Goal: Check status: Check status

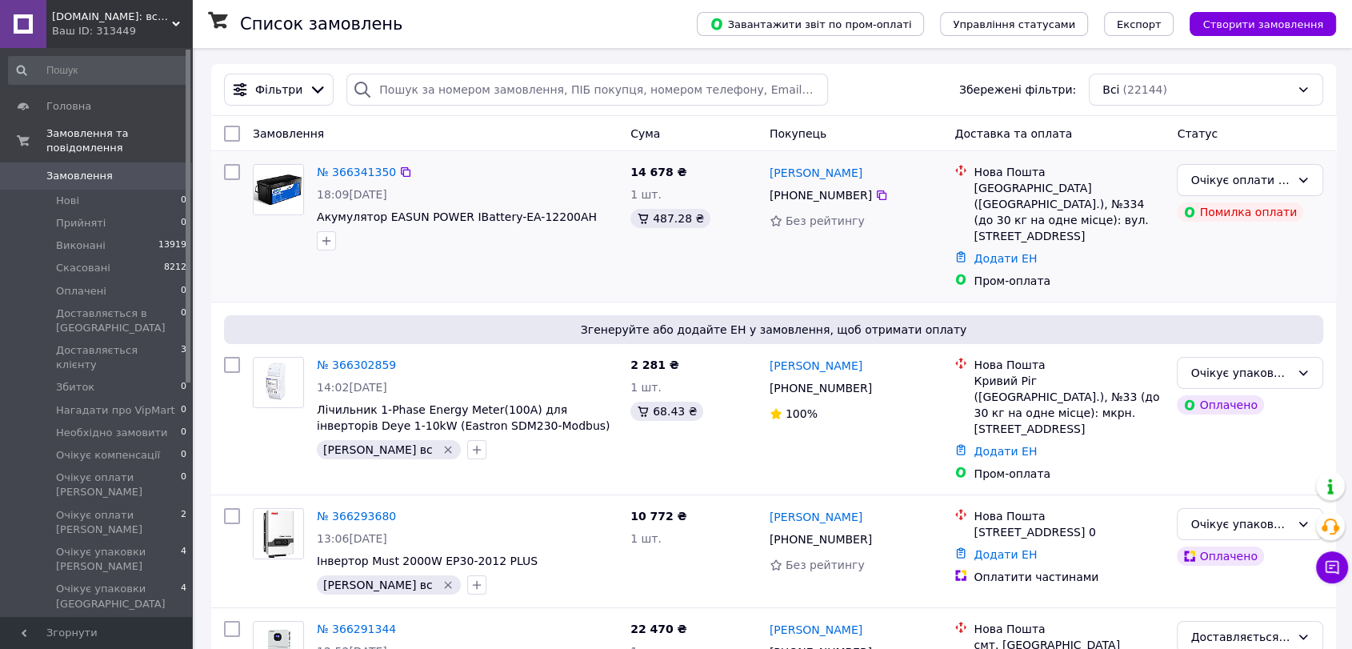
scroll to position [89, 0]
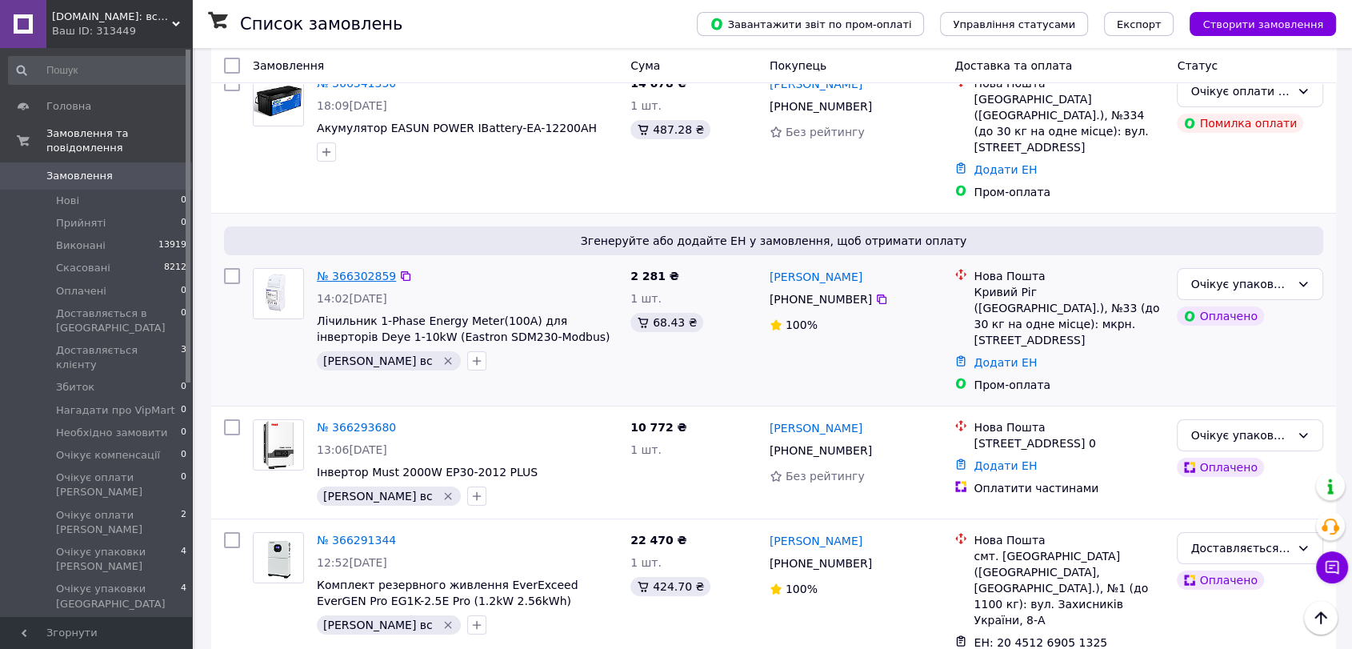
click at [357, 270] on link "№ 366302859" at bounding box center [356, 276] width 79 height 13
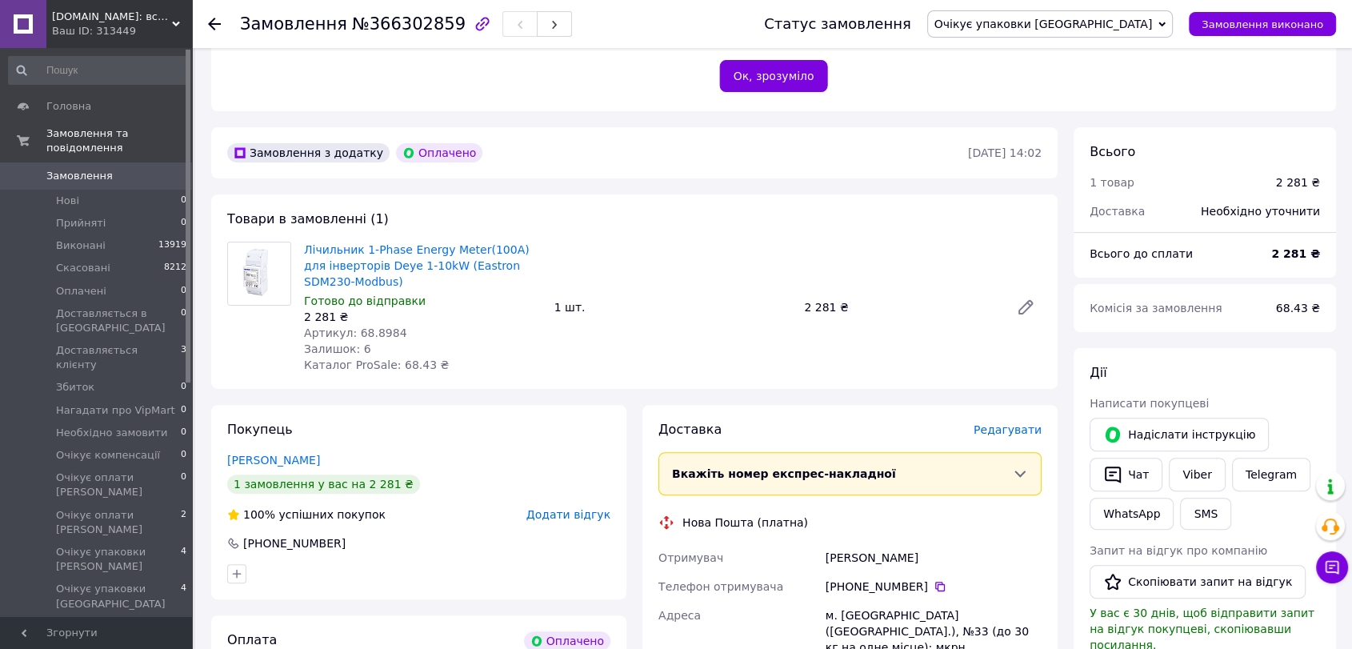
scroll to position [354, 0]
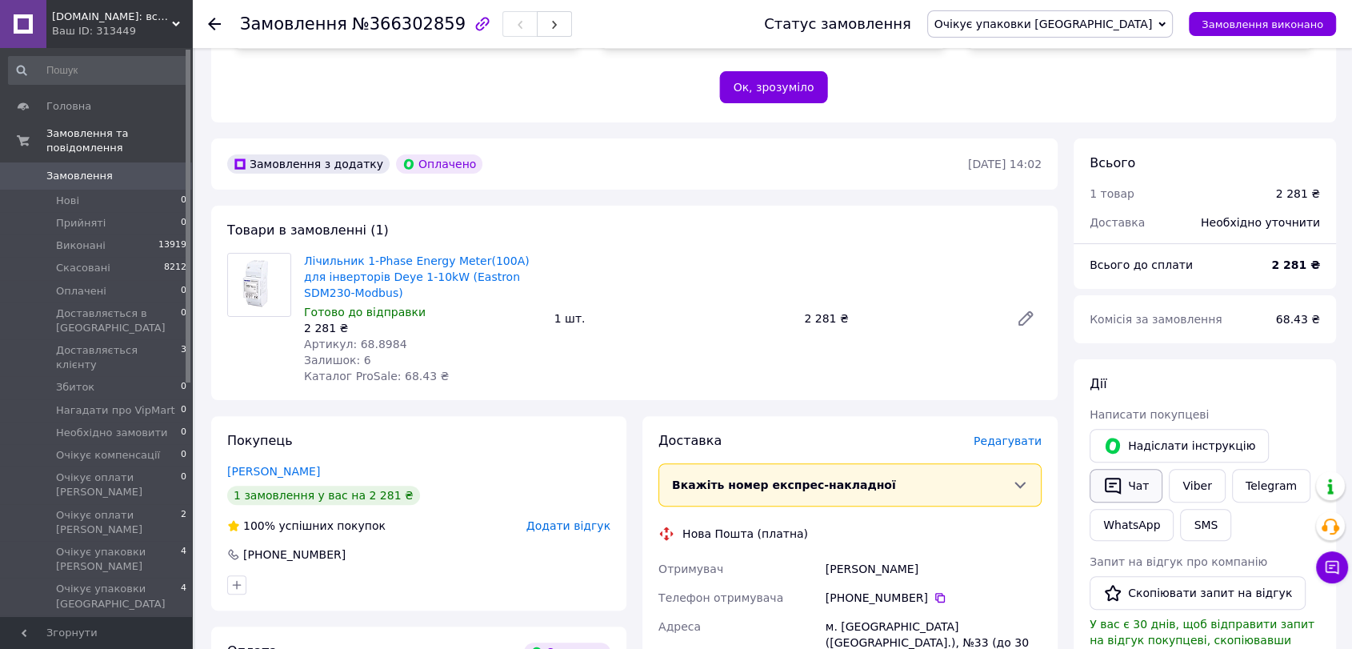
click at [1140, 469] on button "Чат" at bounding box center [1125, 486] width 73 height 34
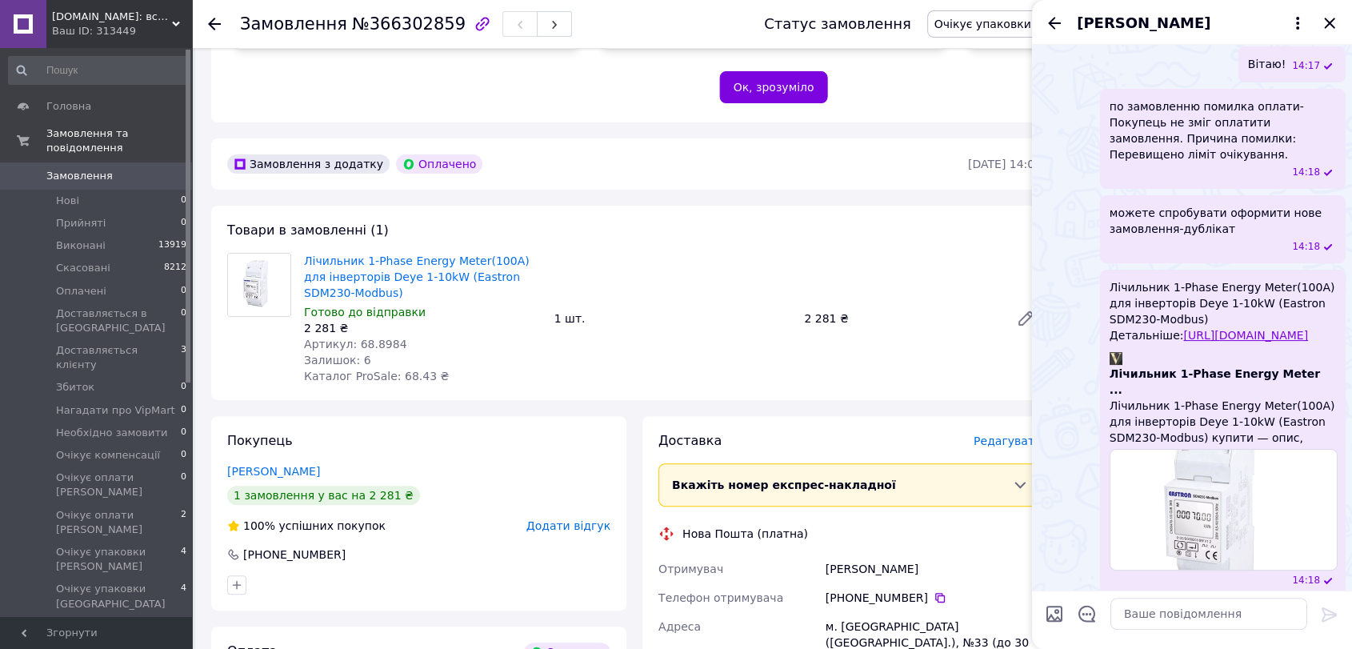
scroll to position [279, 0]
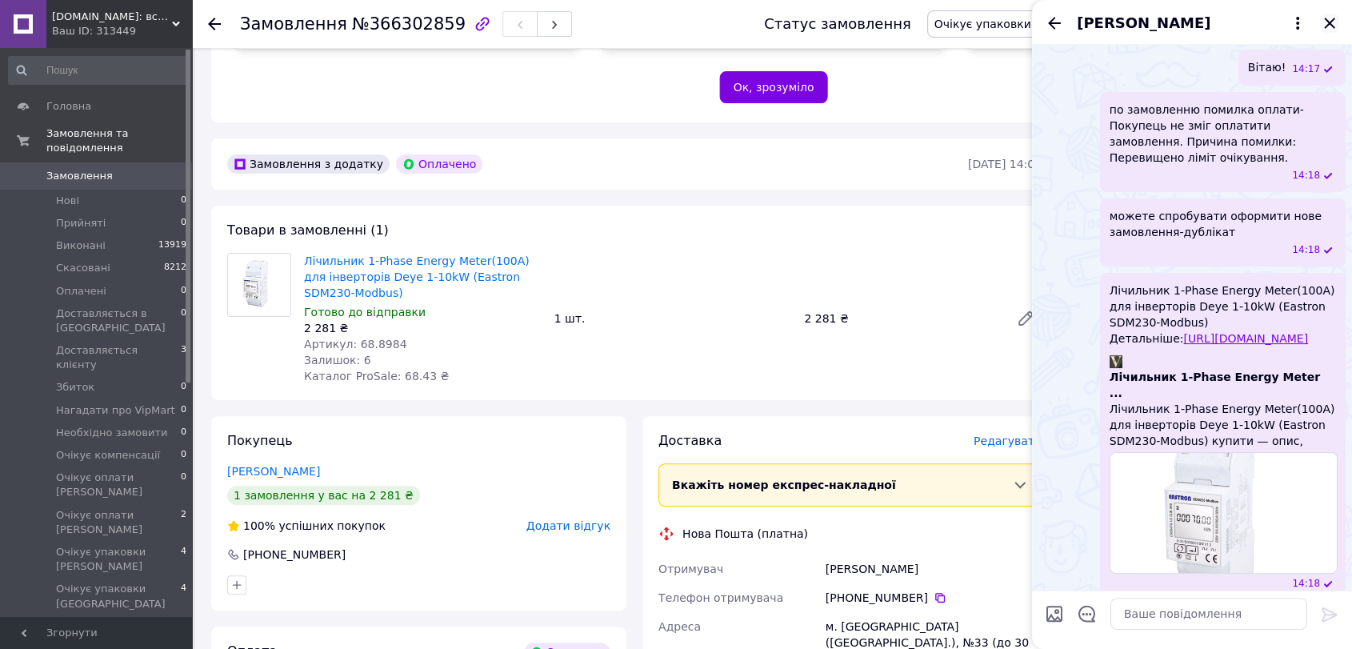
click at [1324, 26] on icon "Закрити" at bounding box center [1329, 23] width 19 height 19
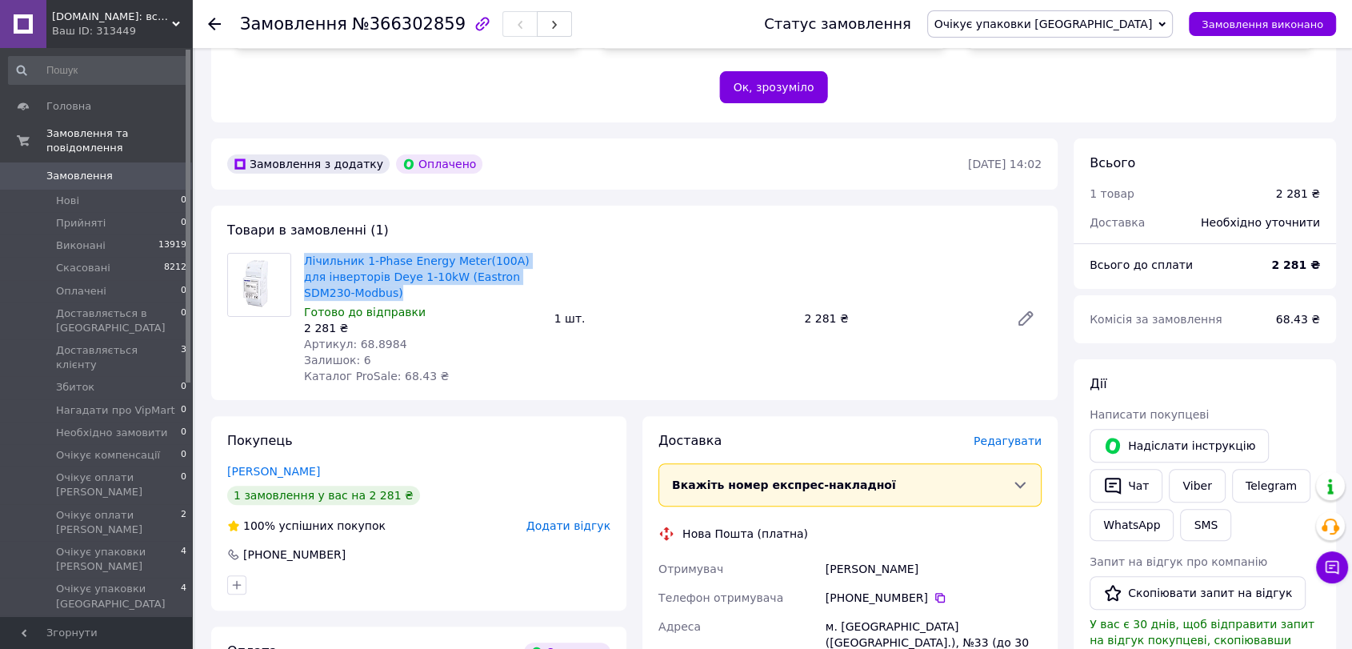
drag, startPoint x: 330, startPoint y: 270, endPoint x: 301, endPoint y: 245, distance: 39.1
click at [301, 250] on div "Лічильник 1-Phase Energy Meter(100А) для інверторів Deye 1-10kW (Eastron SDM230…" at bounding box center [423, 319] width 250 height 138
copy link "Лічильник 1-Phase Energy Meter(100А) для інверторів Deye 1-10kW (Eastron SDM230…"
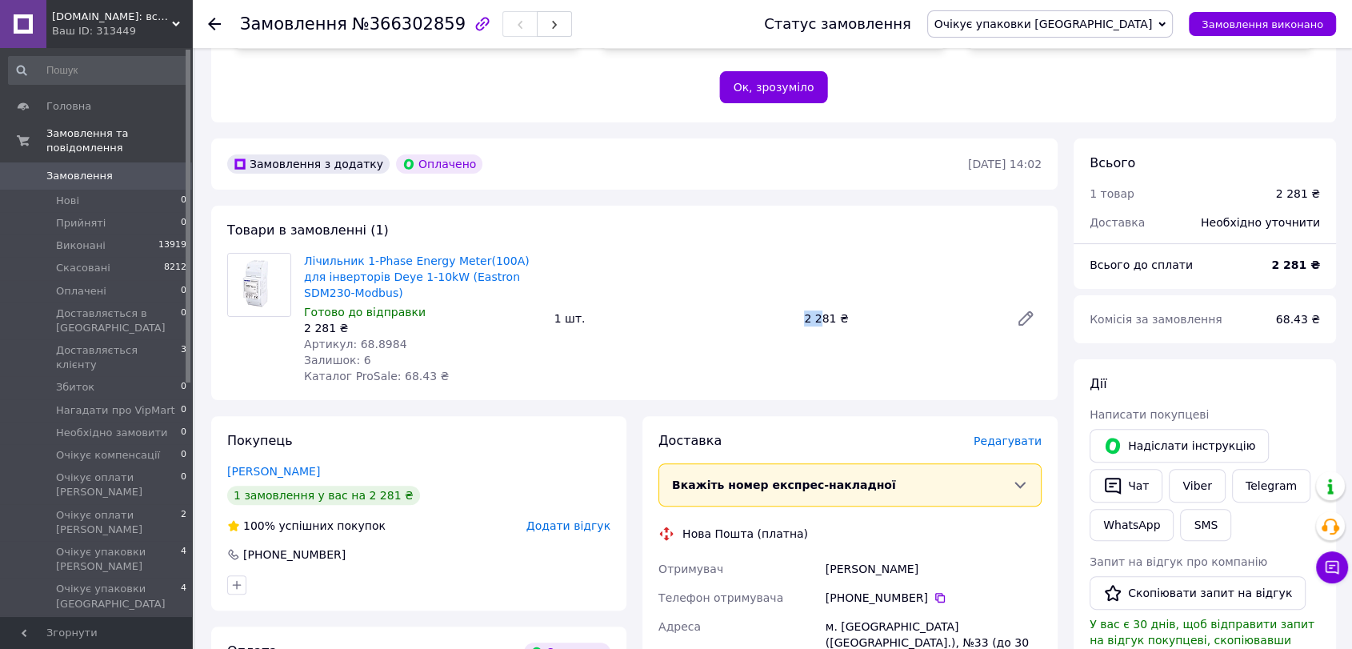
drag, startPoint x: 806, startPoint y: 305, endPoint x: 817, endPoint y: 309, distance: 11.9
click at [817, 309] on div "2 281 ₴" at bounding box center [900, 318] width 206 height 22
drag, startPoint x: 1192, startPoint y: 300, endPoint x: 1324, endPoint y: 306, distance: 131.3
click at [1324, 306] on div "Комісія за замовлення 68.43 ₴" at bounding box center [1205, 319] width 250 height 35
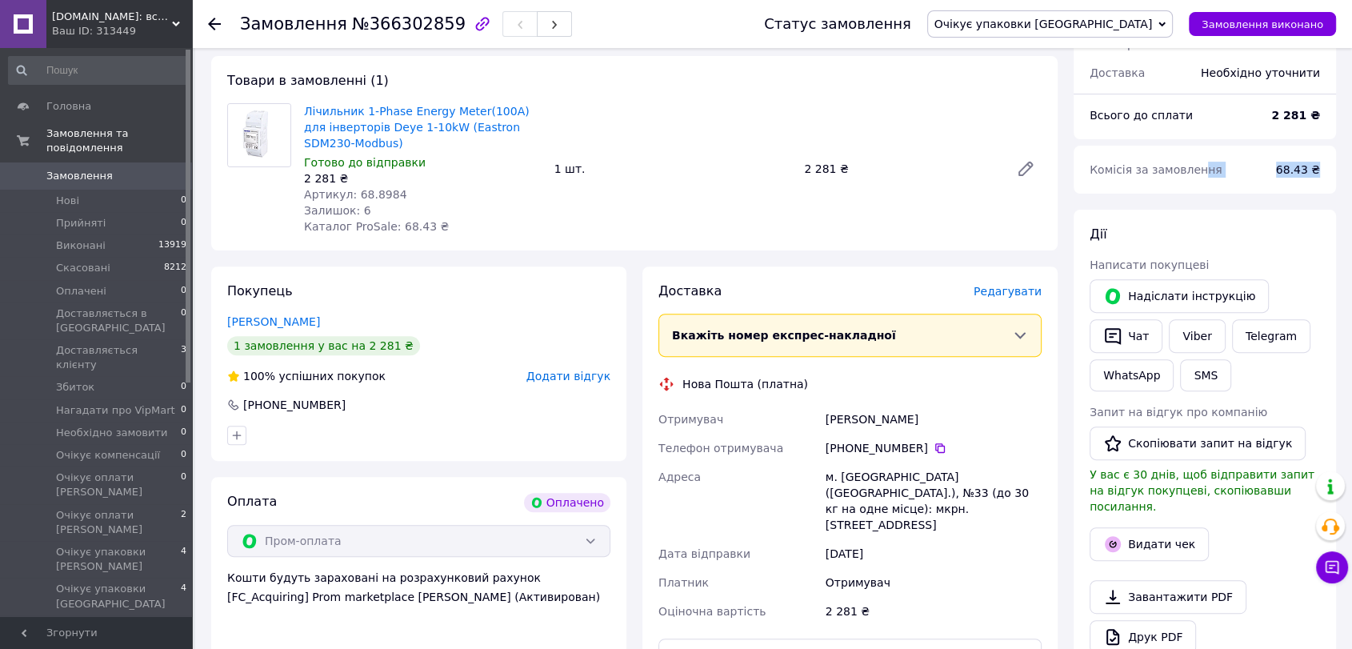
scroll to position [710, 0]
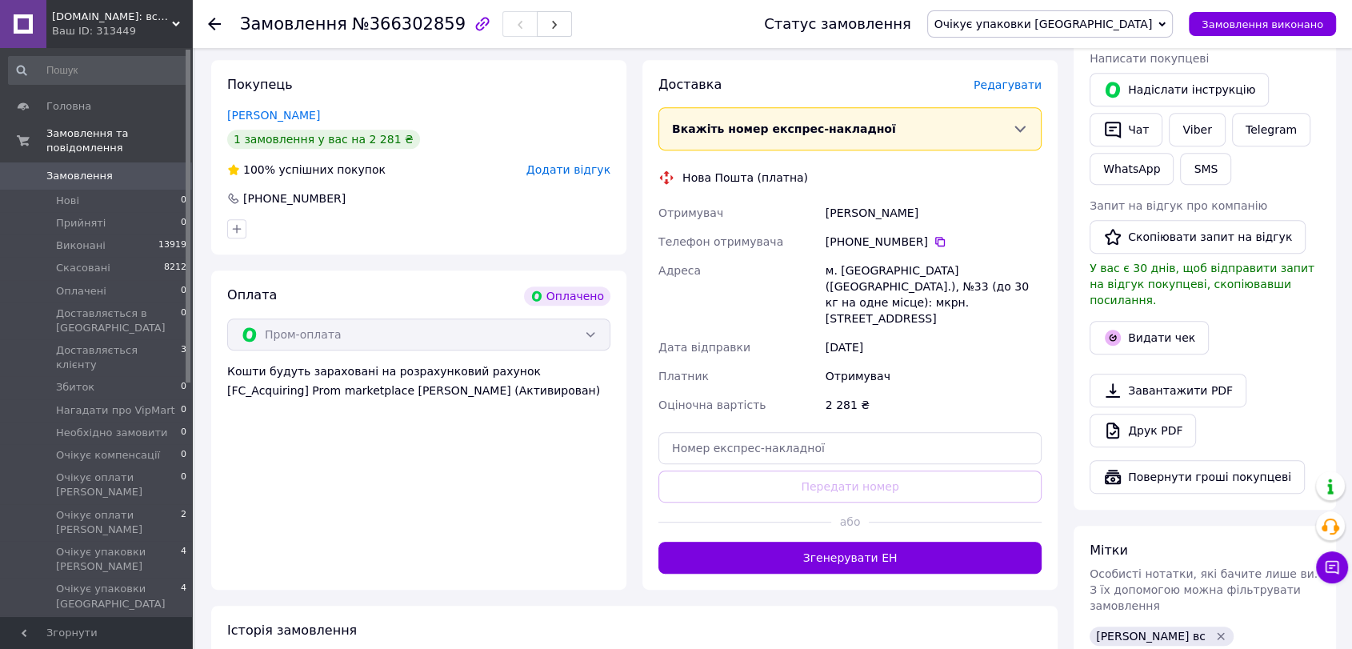
drag, startPoint x: 825, startPoint y: 194, endPoint x: 962, endPoint y: 194, distance: 136.8
click at [985, 201] on div "[PERSON_NAME]" at bounding box center [933, 212] width 222 height 29
copy div "[PERSON_NAME]"
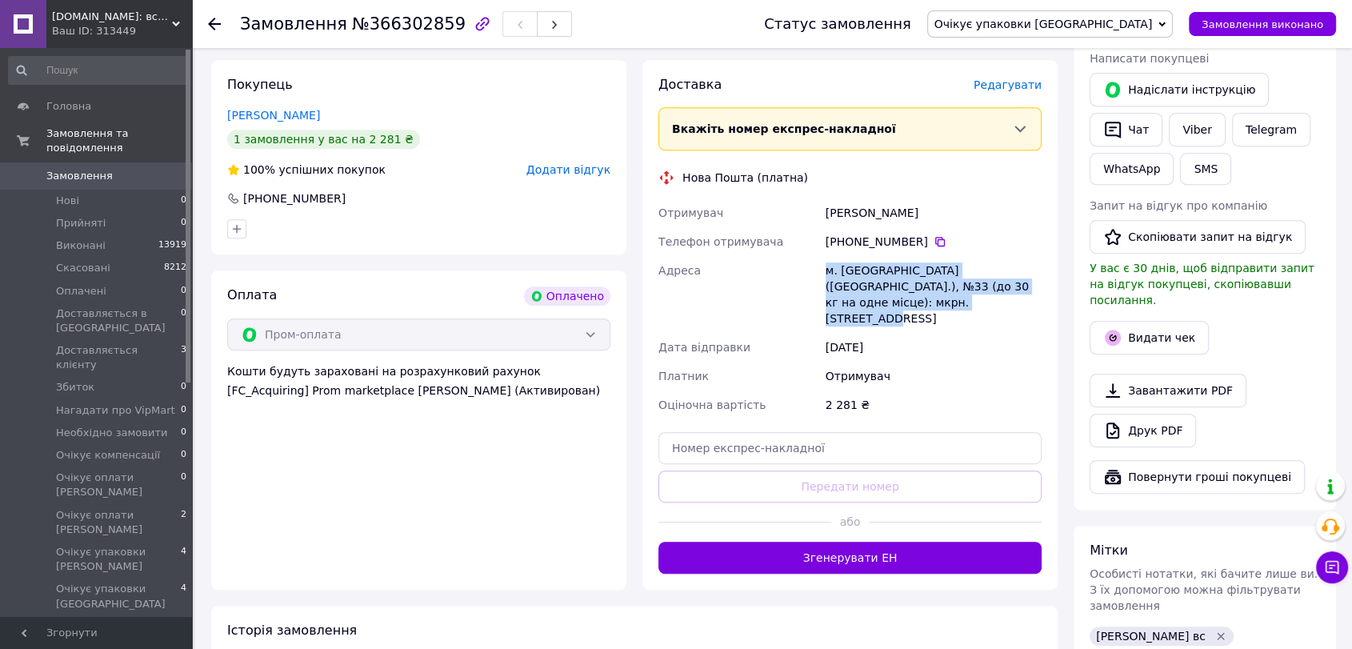
drag, startPoint x: 825, startPoint y: 252, endPoint x: 928, endPoint y: 283, distance: 107.0
click at [935, 290] on div "м. [GEOGRAPHIC_DATA] ([GEOGRAPHIC_DATA].), №33 (до 30 кг на одне місце): мкрн. …" at bounding box center [933, 294] width 222 height 77
copy div "м. [GEOGRAPHIC_DATA] ([GEOGRAPHIC_DATA].), №33 (до 30 кг на одне місце): мкрн. …"
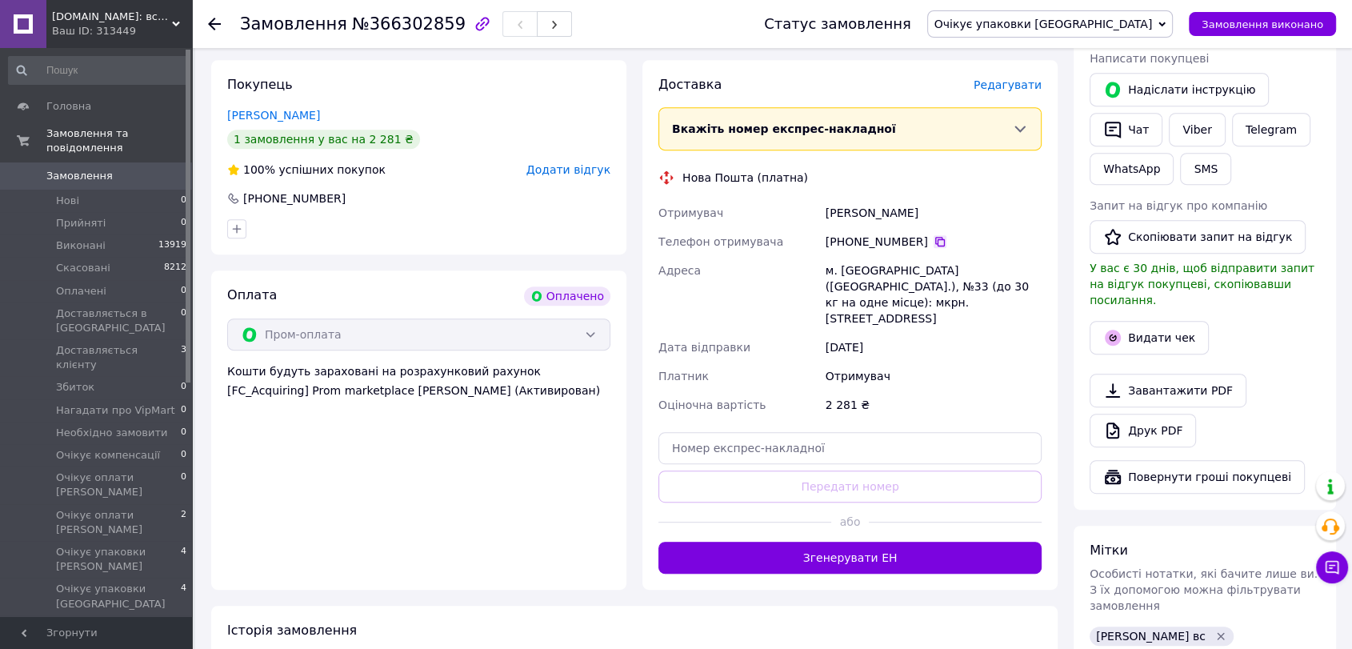
click at [933, 235] on icon at bounding box center [939, 241] width 13 height 13
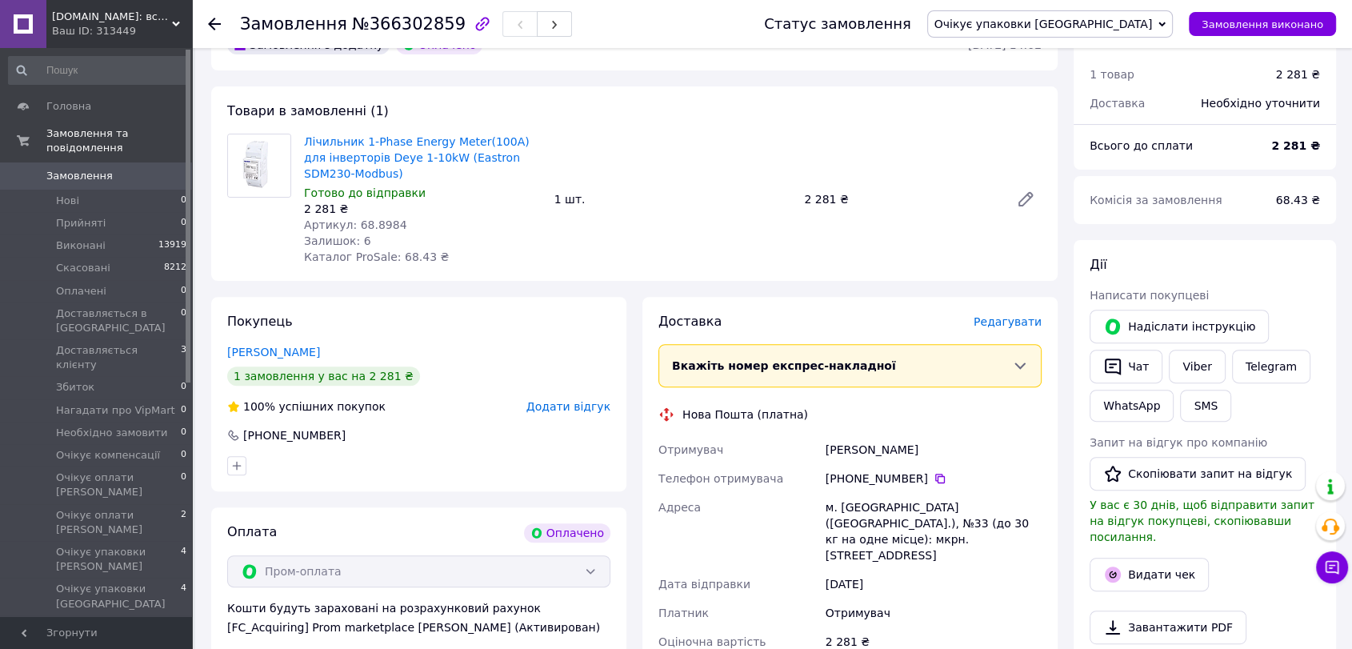
scroll to position [444, 0]
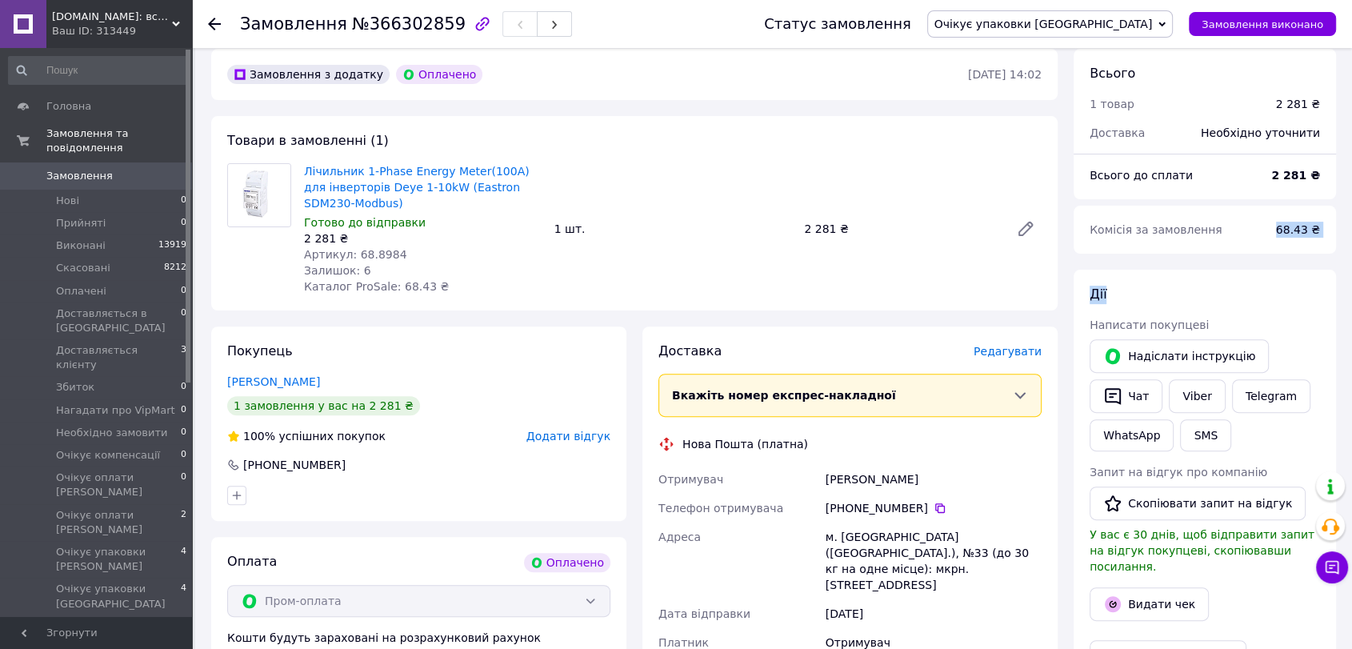
click at [1340, 237] on div "Всього 1 товар 2 281 ₴ Доставка Необхідно уточнити Всього до сплати 2 281 ₴ Ком…" at bounding box center [1204, 623] width 278 height 1149
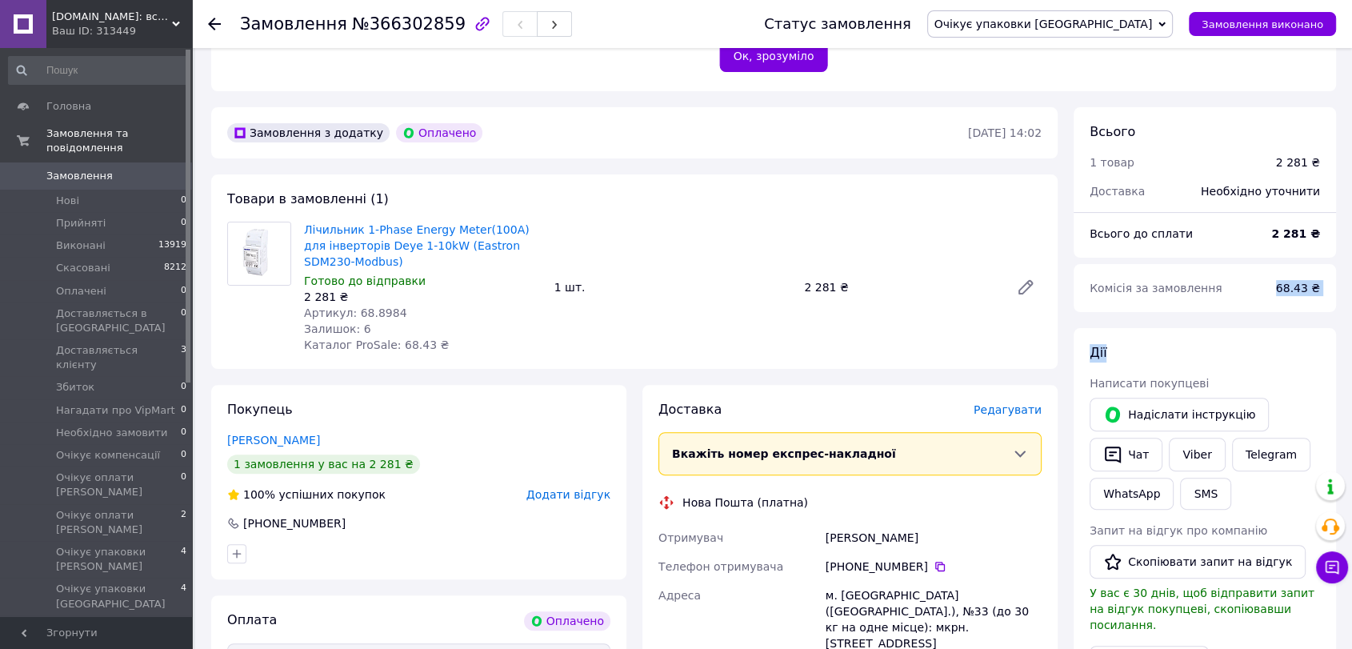
scroll to position [355, 0]
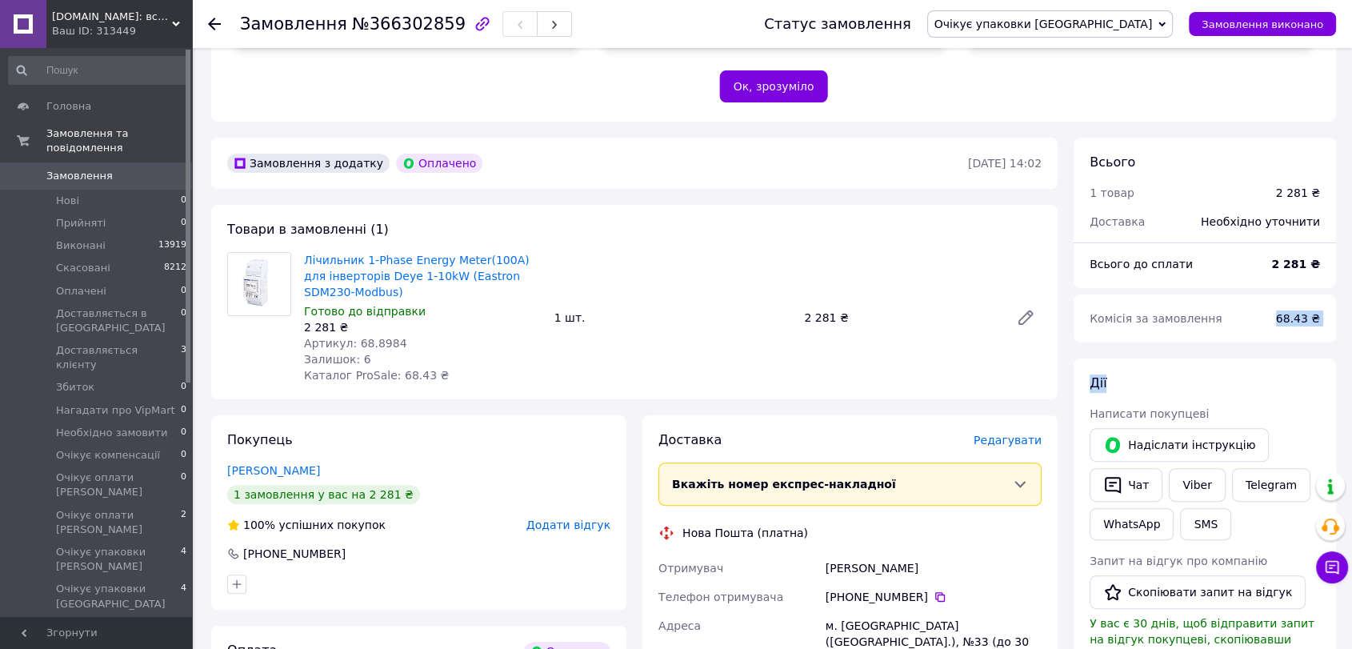
click at [85, 169] on span "Замовлення" at bounding box center [79, 176] width 66 height 14
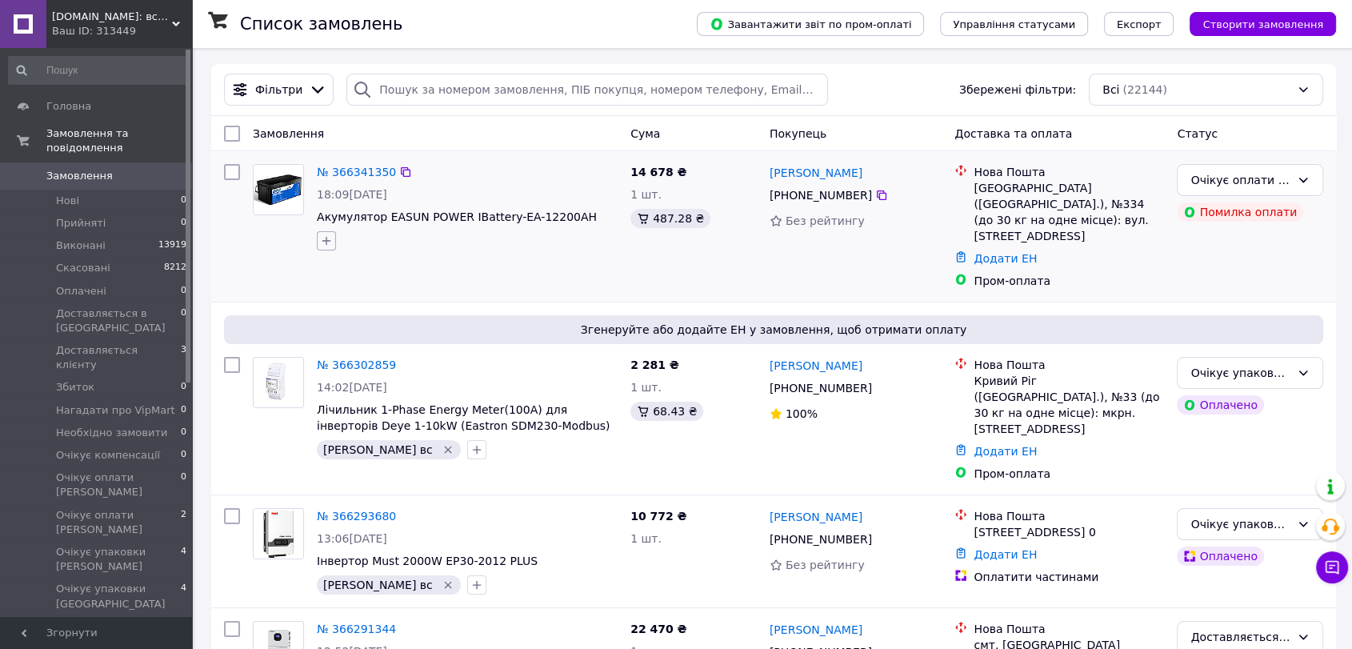
click at [328, 243] on icon "button" at bounding box center [326, 240] width 13 height 13
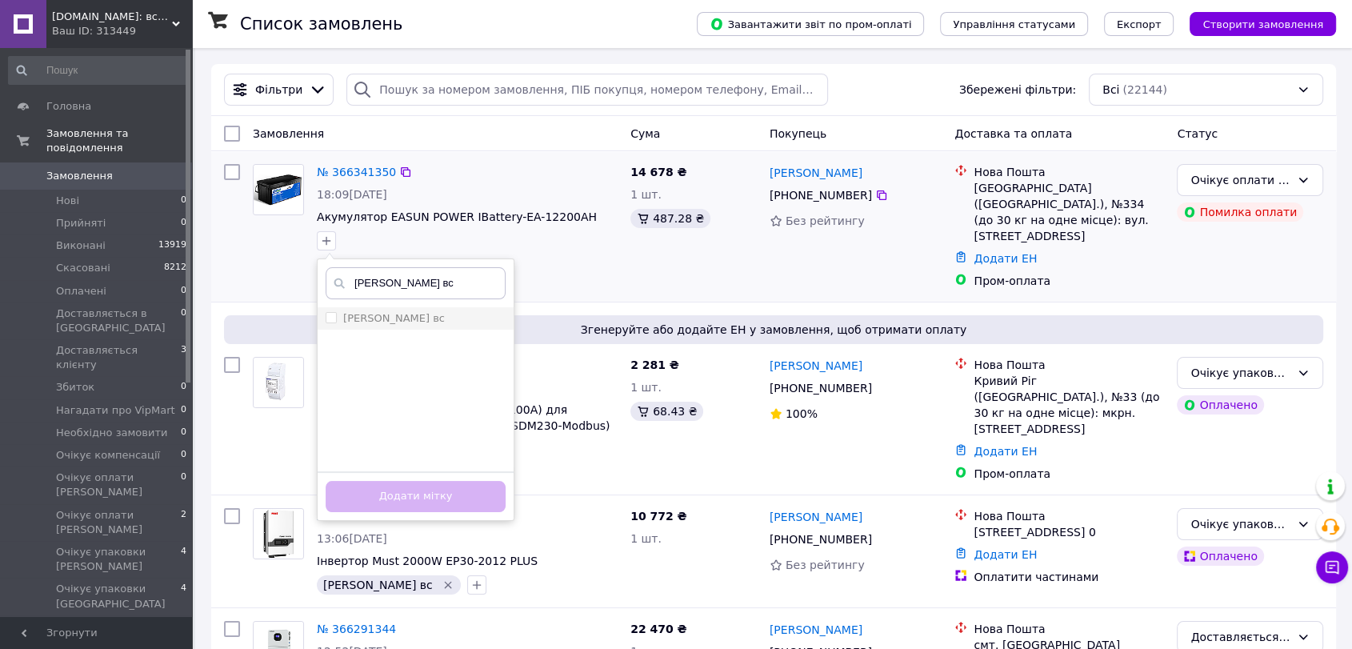
type input "[PERSON_NAME] вс"
click at [333, 318] on input "[PERSON_NAME] вс" at bounding box center [331, 317] width 10 height 10
checkbox input "true"
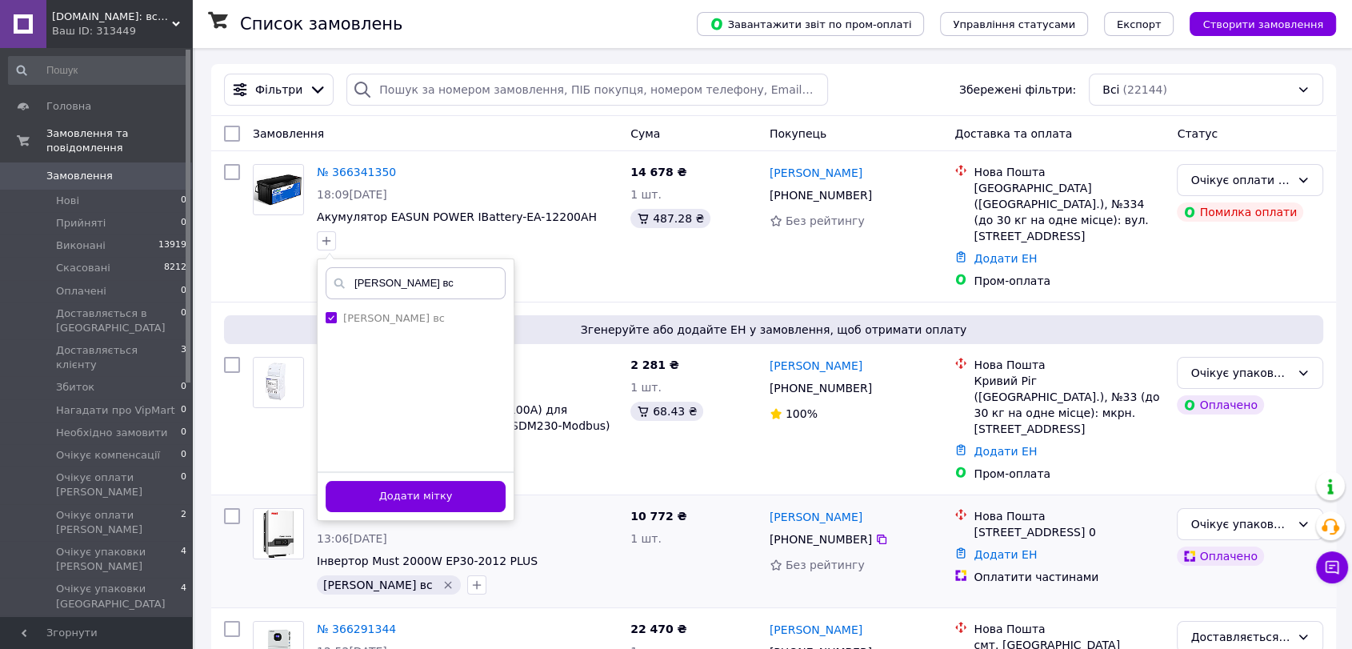
click at [429, 494] on button "Додати мітку" at bounding box center [416, 496] width 180 height 31
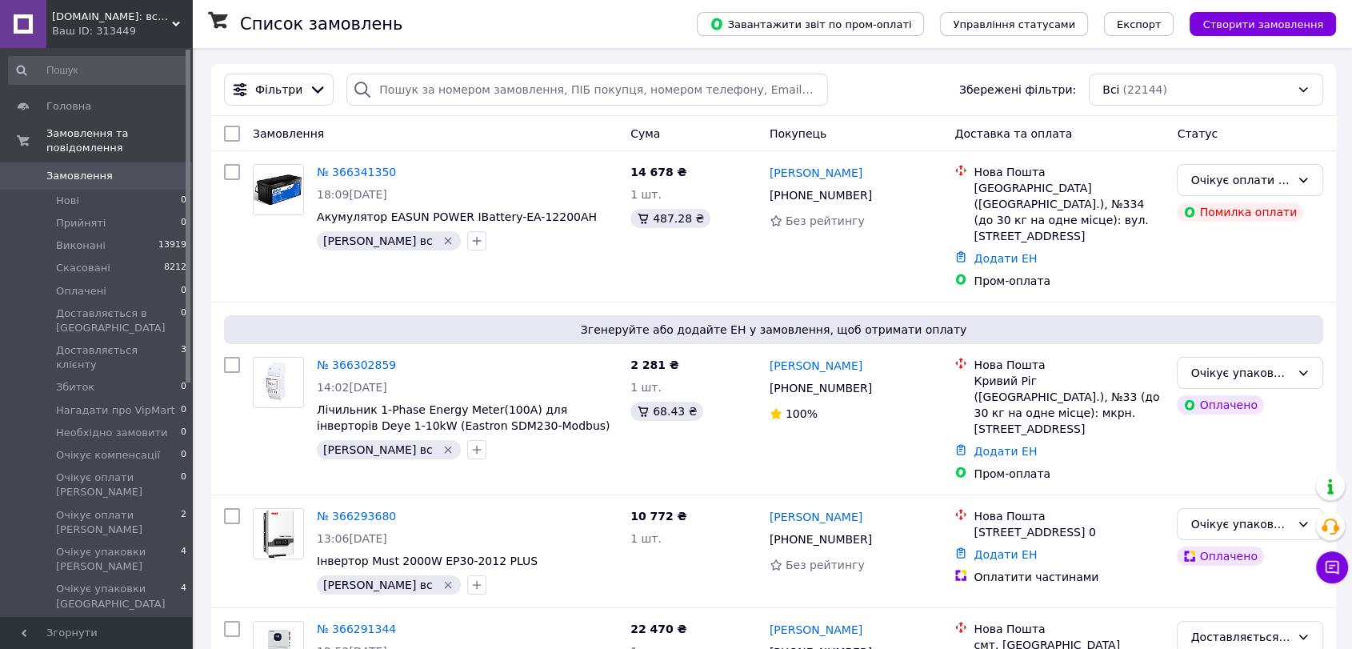
click at [27, 170] on icon at bounding box center [23, 176] width 13 height 13
